Goal: Find specific page/section: Find specific page/section

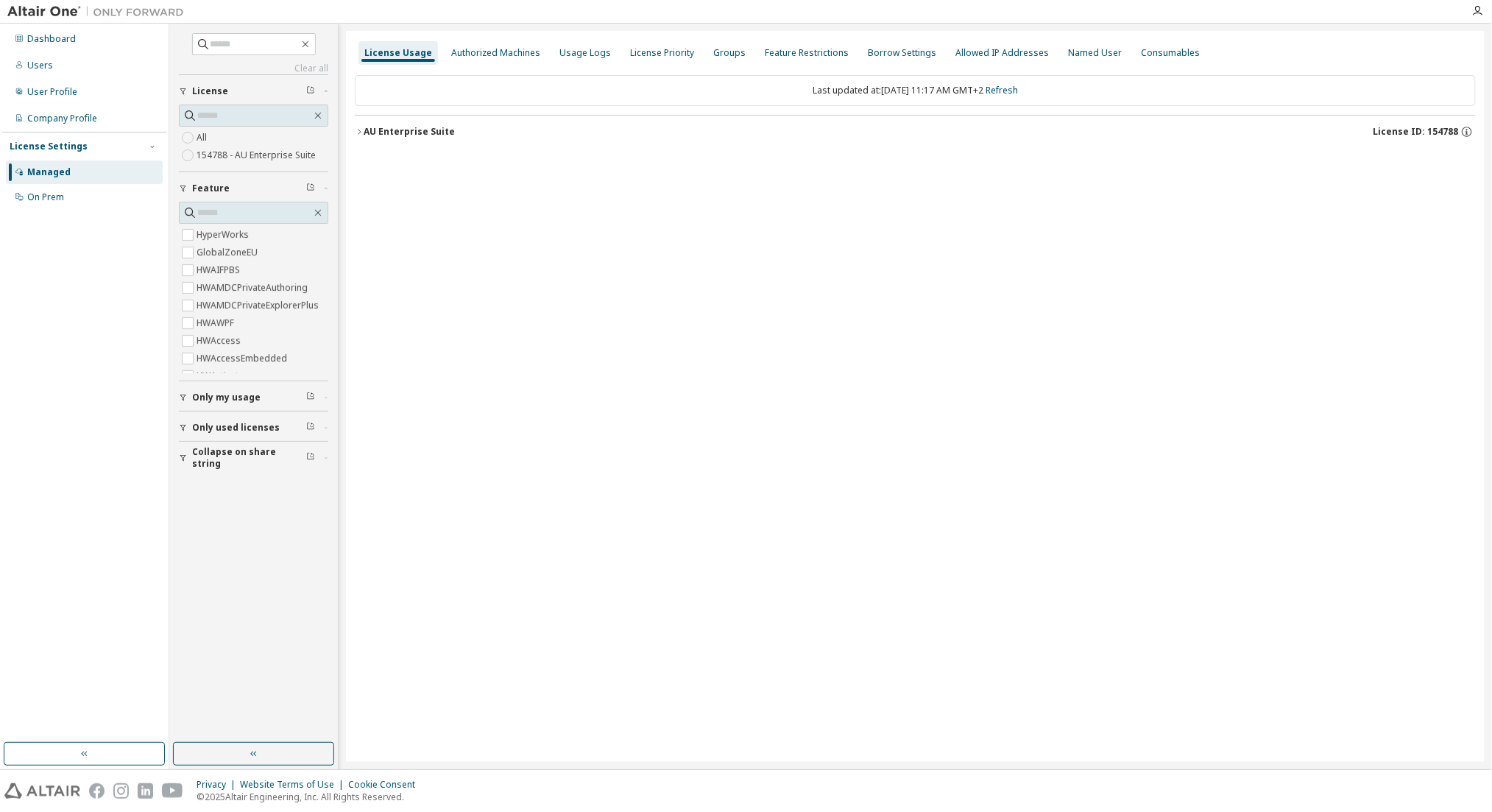
click at [407, 133] on div "AU Enterprise Suite" at bounding box center [408, 131] width 91 height 12
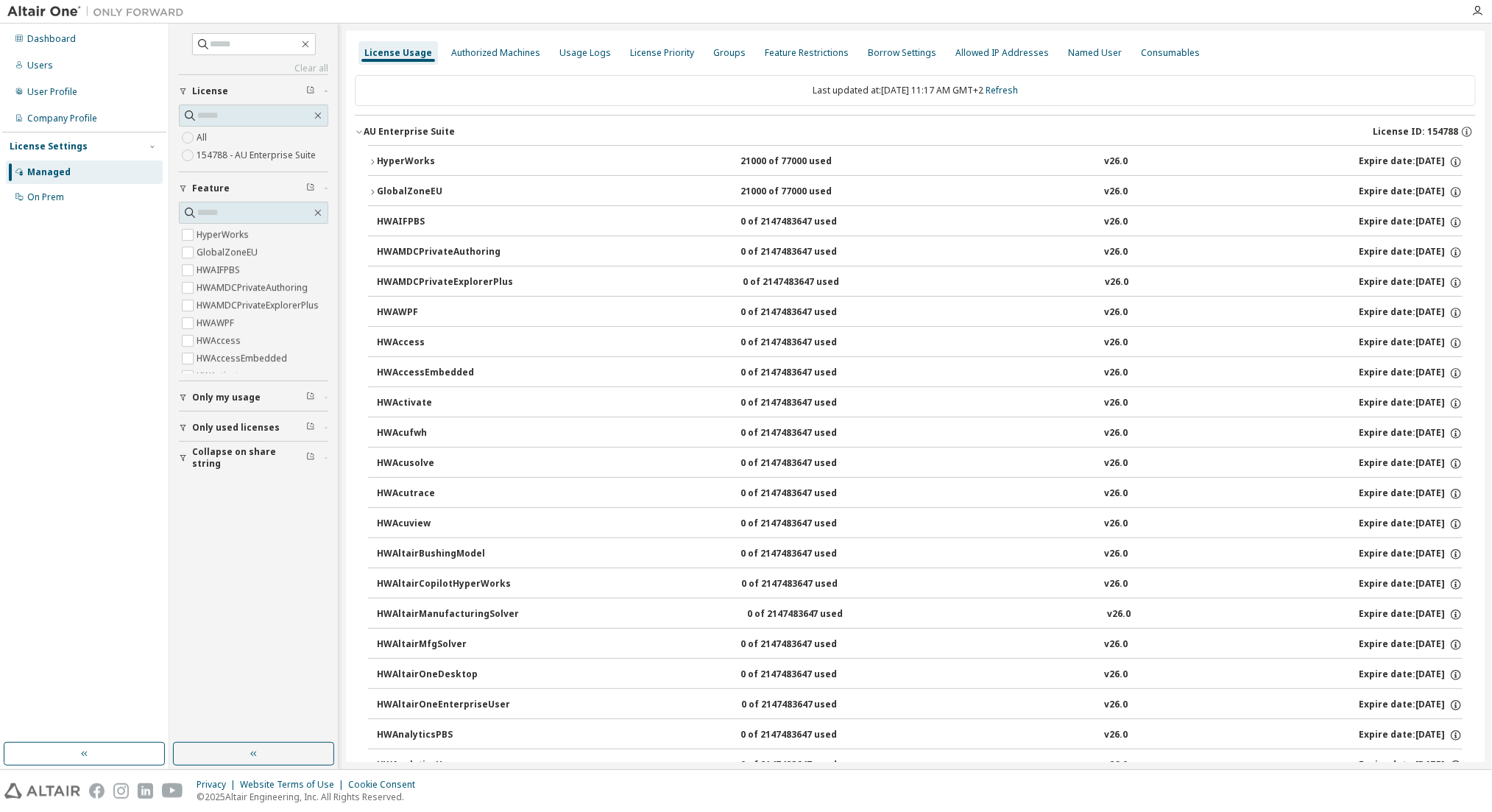
click at [410, 157] on div "HyperWorks" at bounding box center [443, 162] width 133 height 14
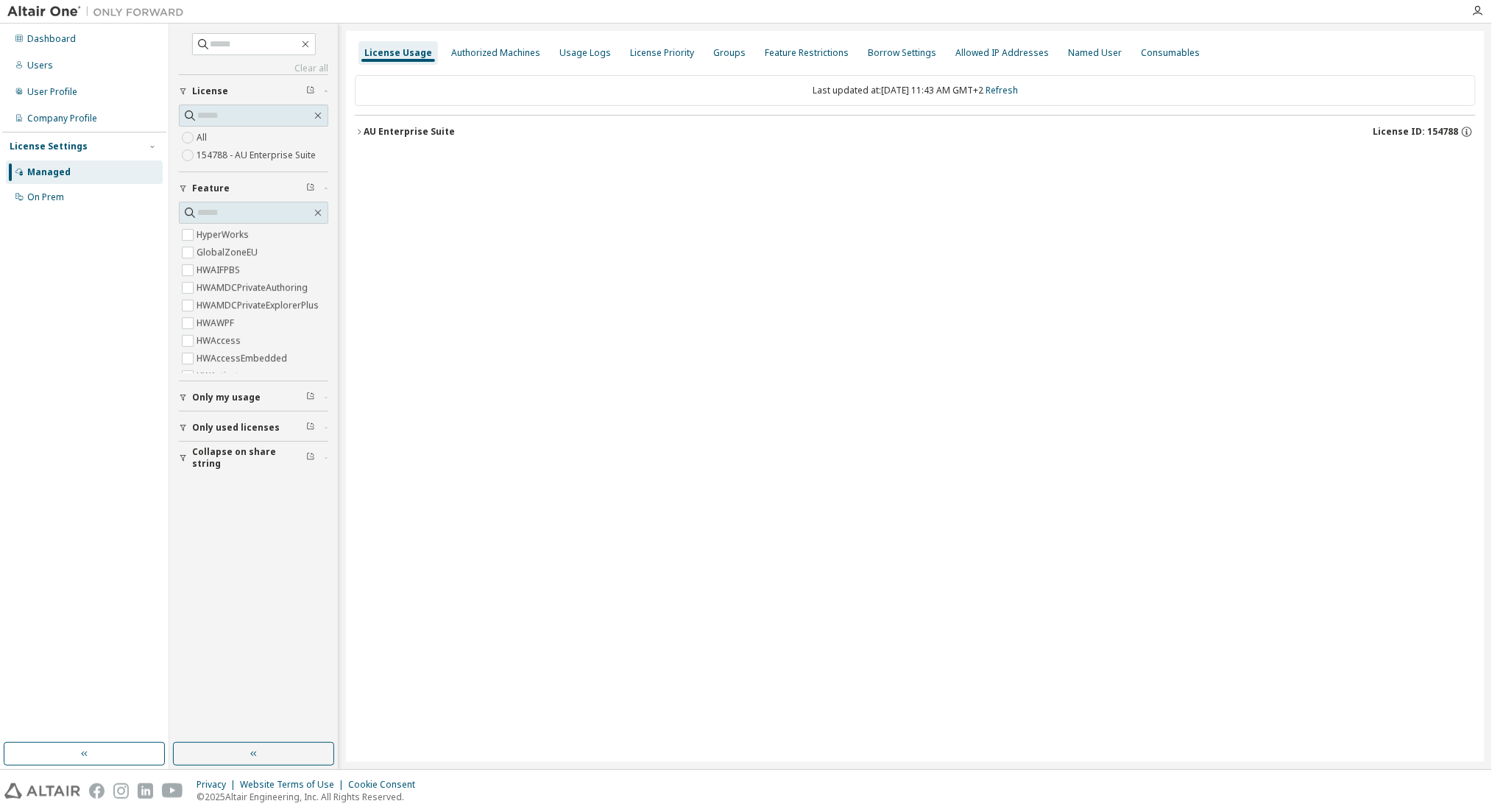
click at [415, 127] on div "AU Enterprise Suite" at bounding box center [408, 131] width 91 height 12
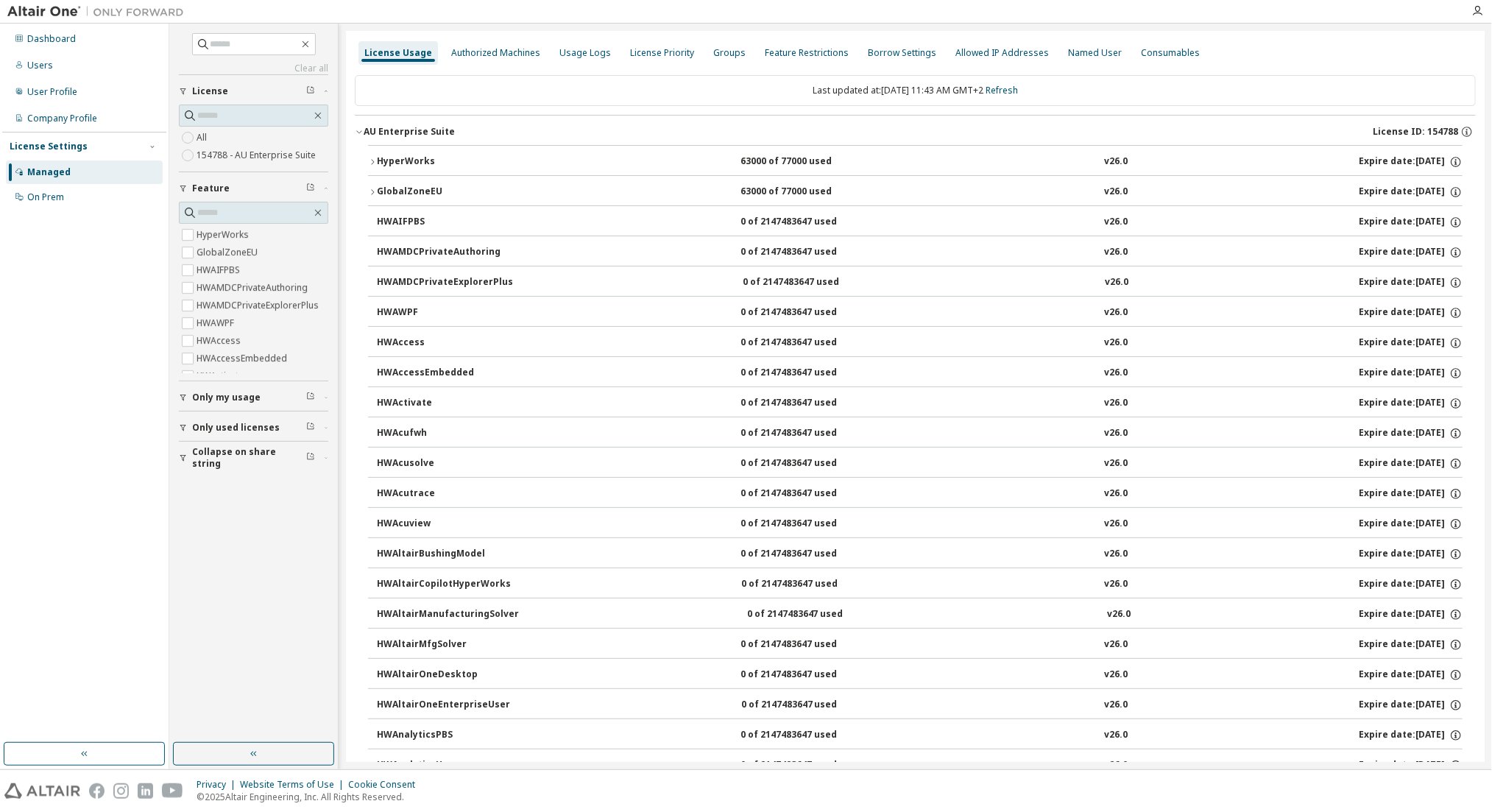
click at [419, 155] on div "HyperWorks" at bounding box center [443, 162] width 133 height 14
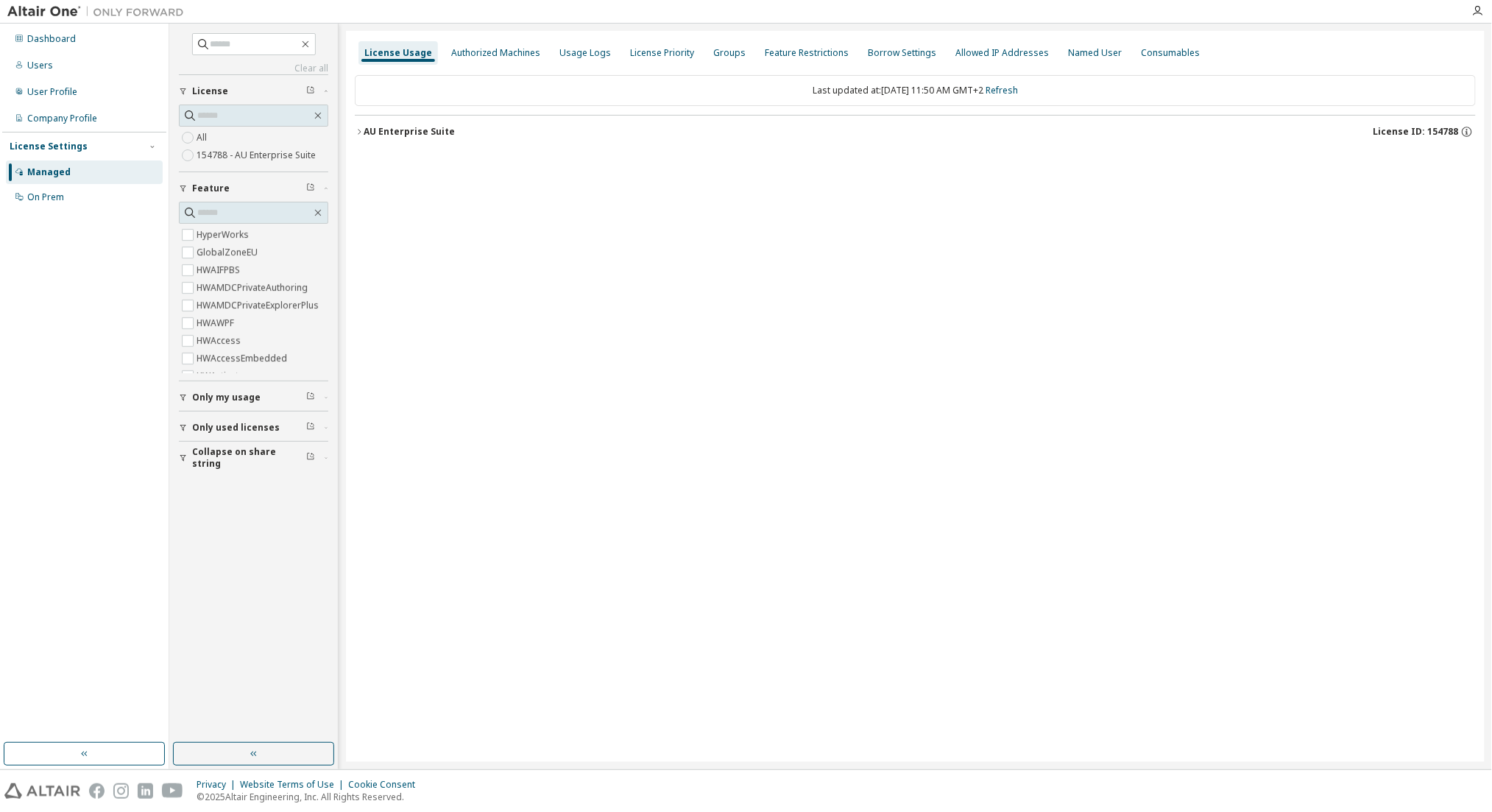
click at [406, 126] on div "AU Enterprise Suite" at bounding box center [408, 131] width 91 height 12
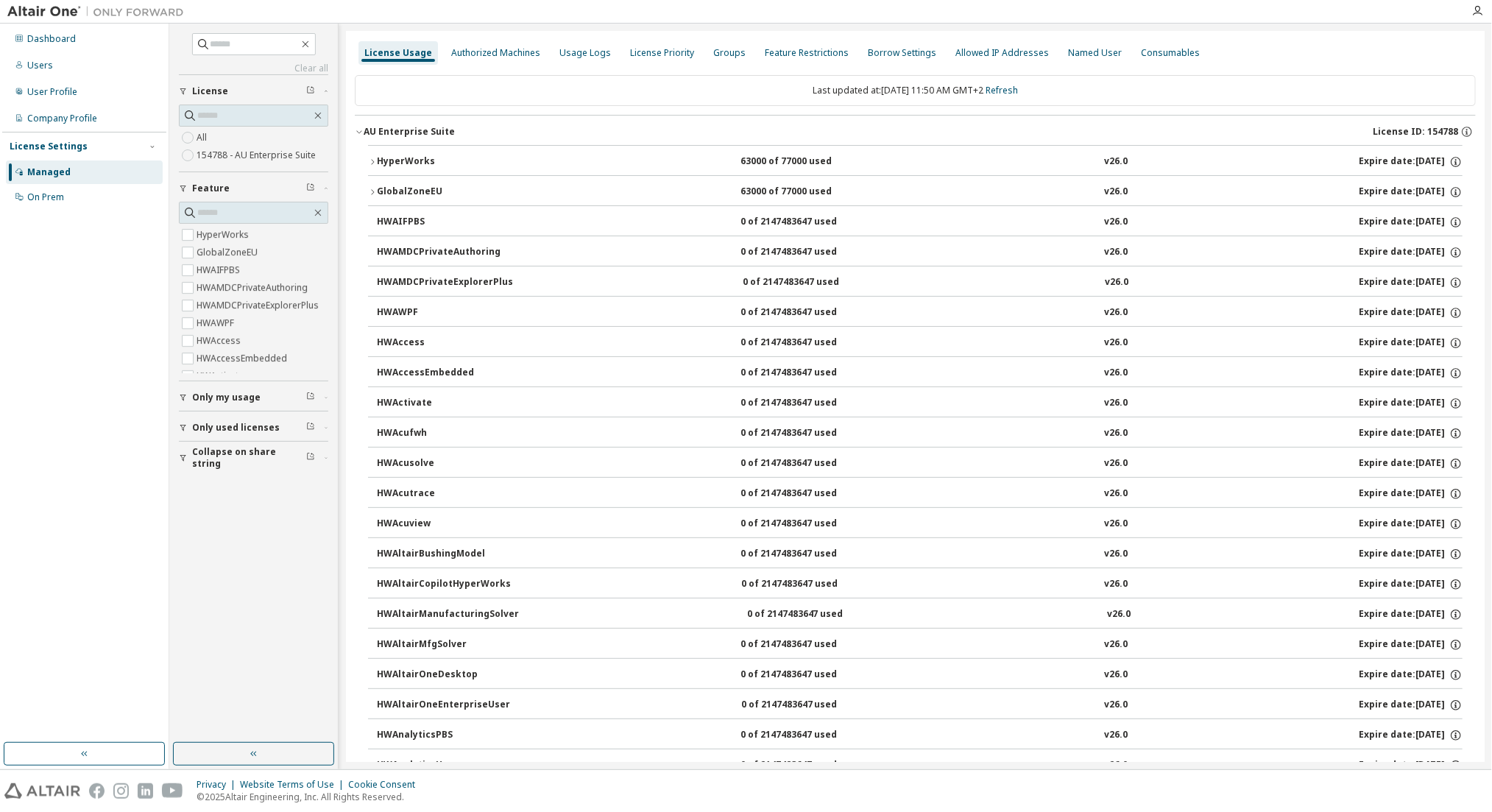
click at [423, 163] on div "HyperWorks" at bounding box center [443, 162] width 133 height 14
